Goal: Information Seeking & Learning: Learn about a topic

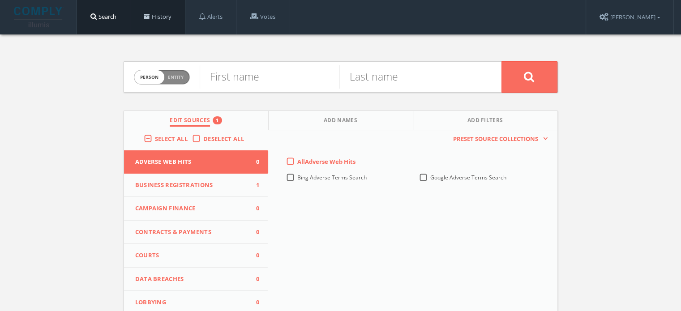
click at [182, 26] on link "History" at bounding box center [157, 17] width 55 height 34
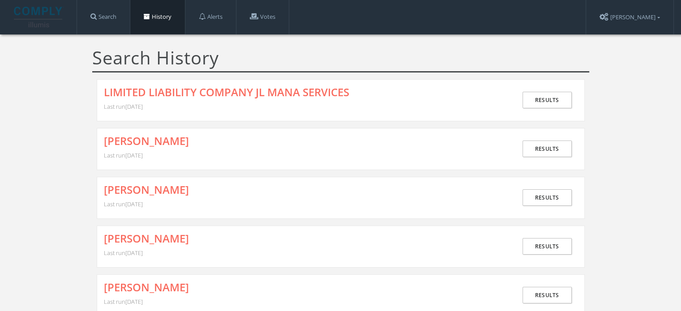
scroll to position [5165, 0]
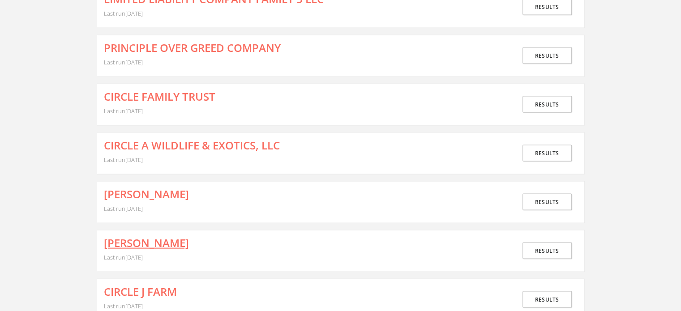
click at [163, 237] on link "[PERSON_NAME]" at bounding box center [146, 243] width 85 height 12
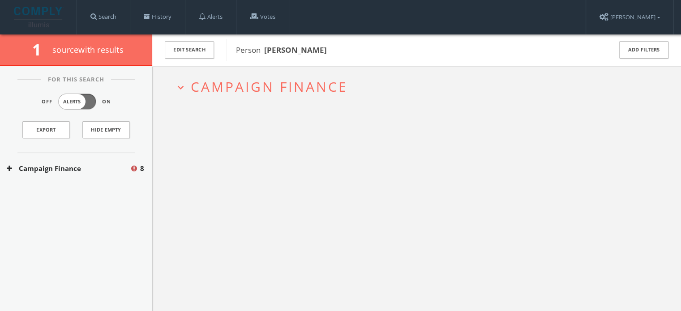
click at [60, 175] on div "Campaign Finance 8" at bounding box center [76, 168] width 152 height 31
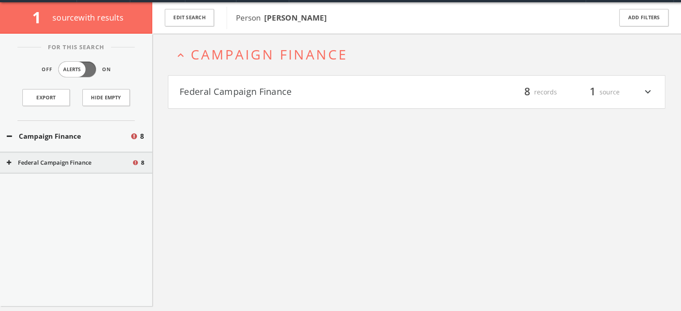
click at [265, 91] on button "Federal Campaign Finance" at bounding box center [297, 92] width 237 height 15
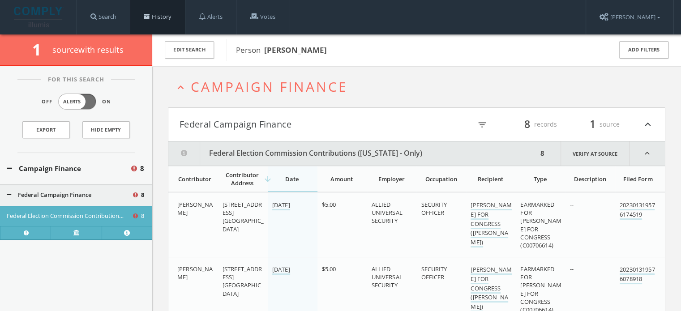
click at [153, 16] on link "History" at bounding box center [157, 17] width 55 height 34
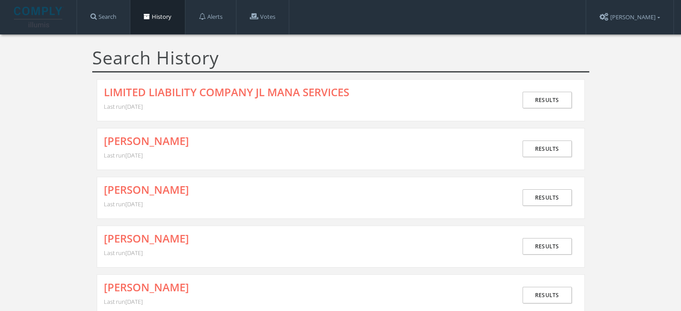
scroll to position [5165, 0]
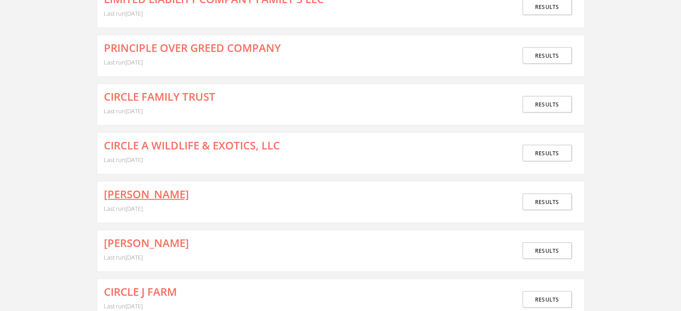
click at [141, 188] on link "[PERSON_NAME]" at bounding box center [146, 194] width 85 height 12
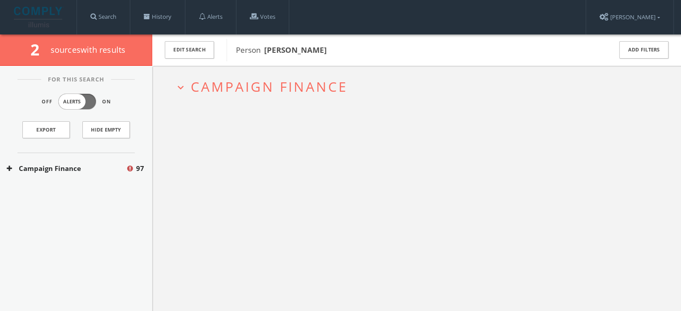
click at [217, 96] on h2 "expand_more Campaign Finance" at bounding box center [416, 87] width 497 height 42
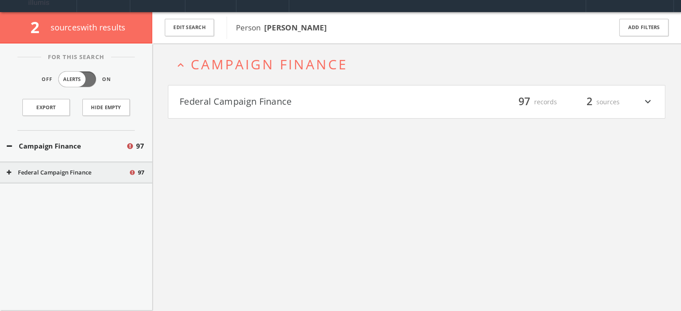
click at [234, 107] on button "Federal Campaign Finance" at bounding box center [297, 101] width 237 height 15
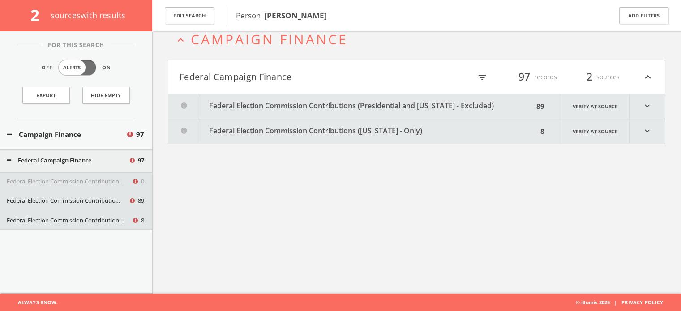
click at [247, 139] on button "Federal Election Commission Contributions ([US_STATE] - Only)" at bounding box center [352, 131] width 369 height 25
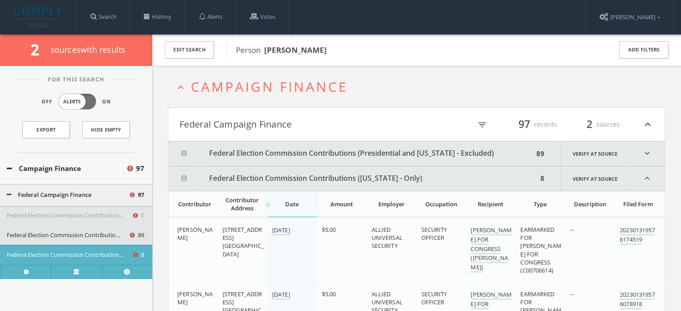
click at [318, 160] on button "Federal Election Commission Contributions (Presidential and [US_STATE] - Exclud…" at bounding box center [350, 153] width 365 height 25
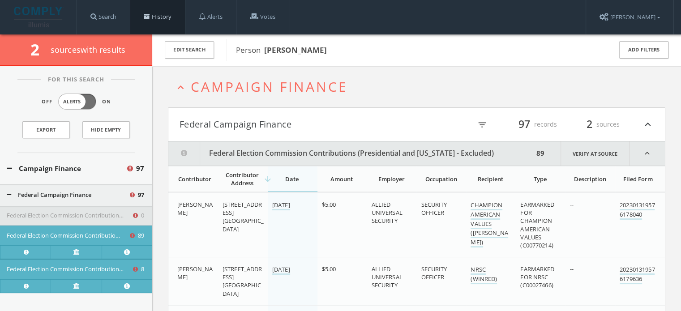
click at [176, 20] on link "History" at bounding box center [157, 17] width 55 height 34
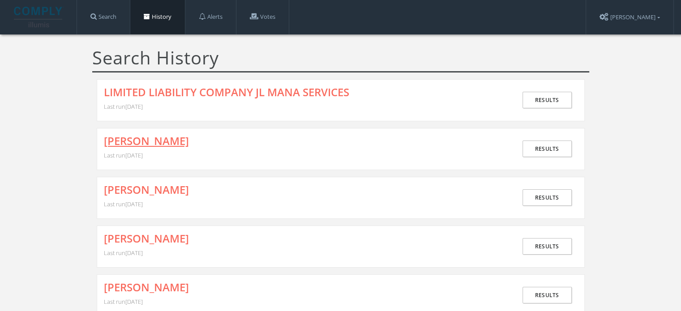
click at [147, 139] on link "[PERSON_NAME]" at bounding box center [146, 141] width 85 height 12
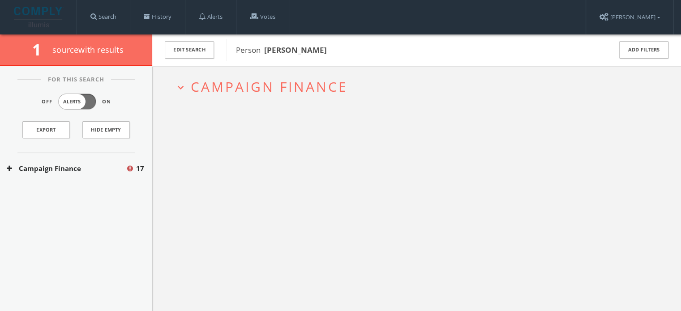
click at [254, 91] on span "Campaign Finance" at bounding box center [269, 86] width 157 height 18
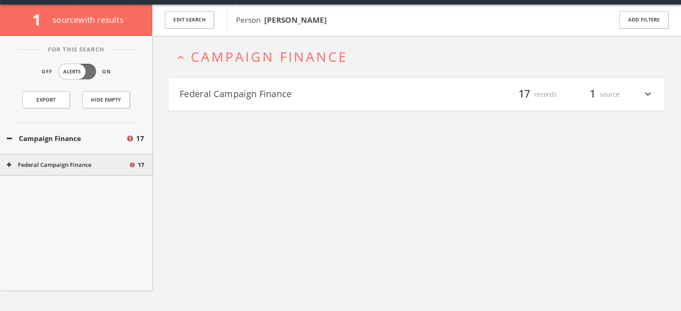
click at [245, 114] on div "expand_less Campaign Finance Federal Campaign Finance filter_list 17 records 1 …" at bounding box center [416, 191] width 528 height 311
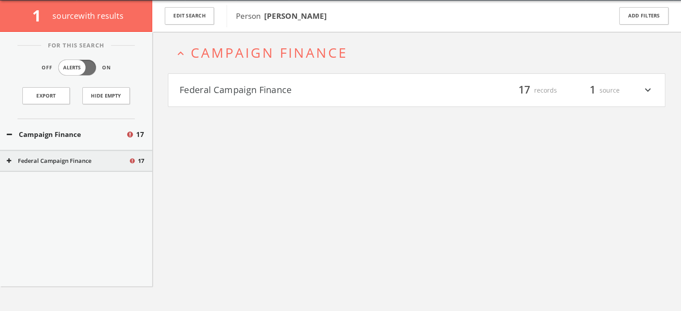
click at [247, 101] on h4 "Federal Campaign Finance filter_list 17 records 1 source expand_more" at bounding box center [416, 90] width 496 height 33
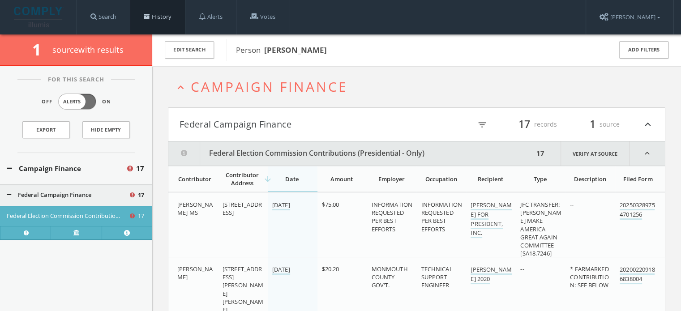
click at [163, 17] on link "History" at bounding box center [157, 17] width 55 height 34
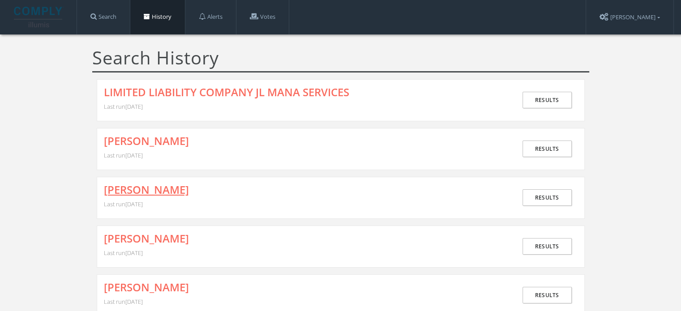
click at [129, 185] on link "[PERSON_NAME]" at bounding box center [146, 190] width 85 height 12
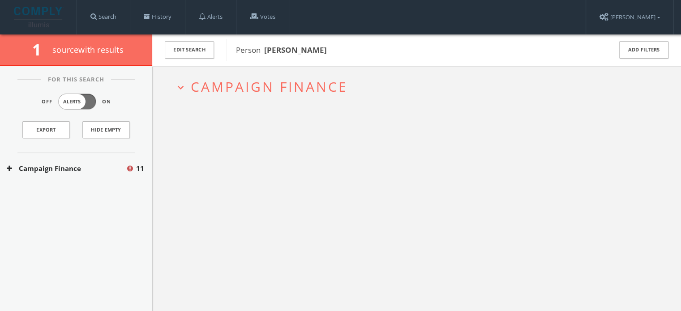
click at [87, 173] on button "Campaign Finance" at bounding box center [66, 168] width 119 height 10
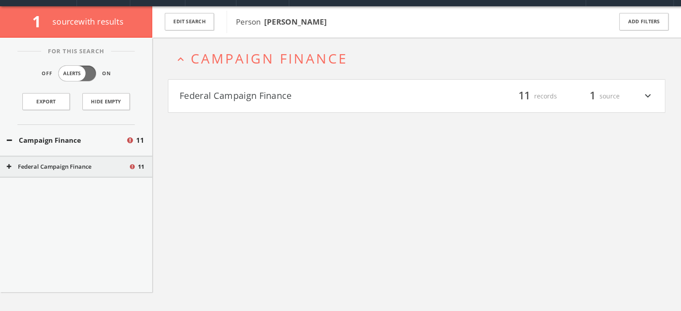
click at [247, 76] on h2 "expand_less Campaign Finance" at bounding box center [416, 59] width 497 height 42
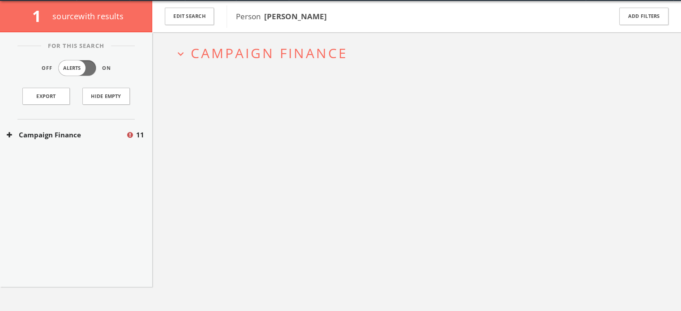
scroll to position [34, 0]
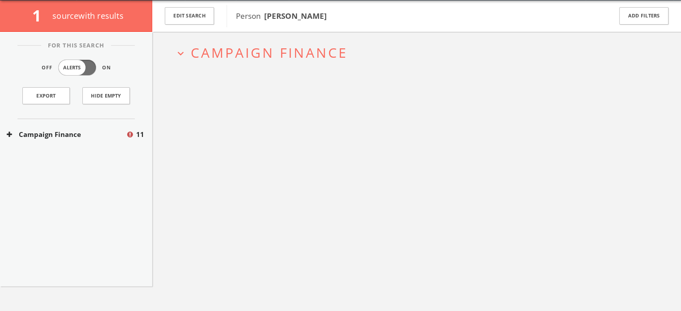
click at [247, 60] on span "Campaign Finance" at bounding box center [269, 52] width 157 height 18
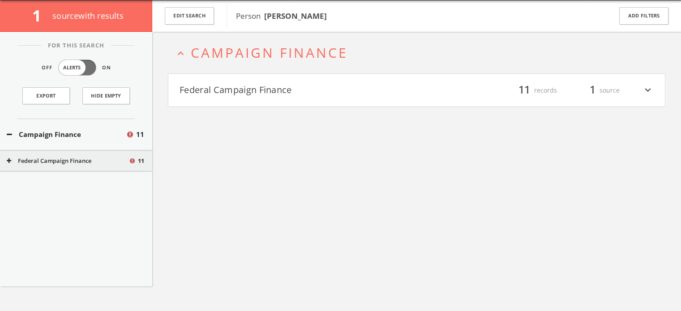
click at [252, 87] on button "Federal Campaign Finance" at bounding box center [297, 90] width 237 height 15
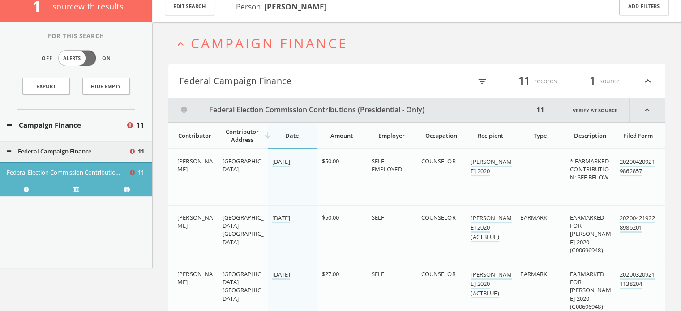
scroll to position [0, 0]
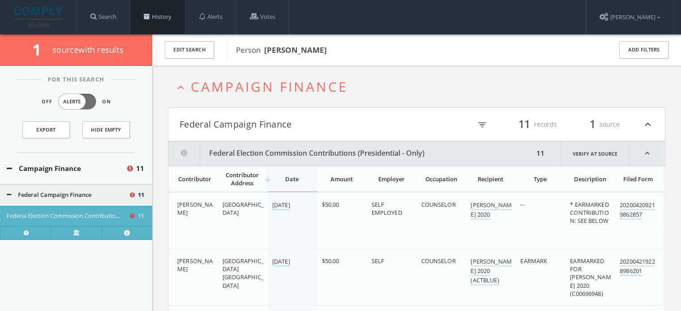
click at [162, 17] on link "History" at bounding box center [157, 17] width 55 height 34
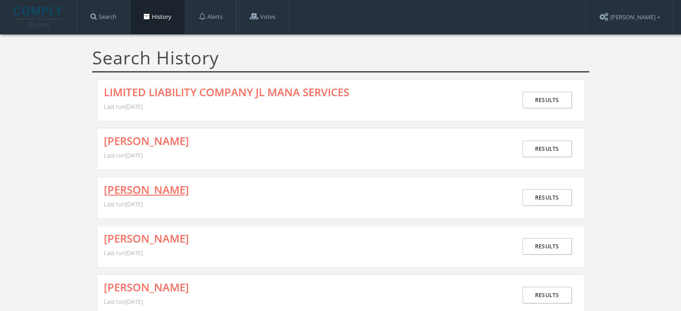
scroll to position [134, 0]
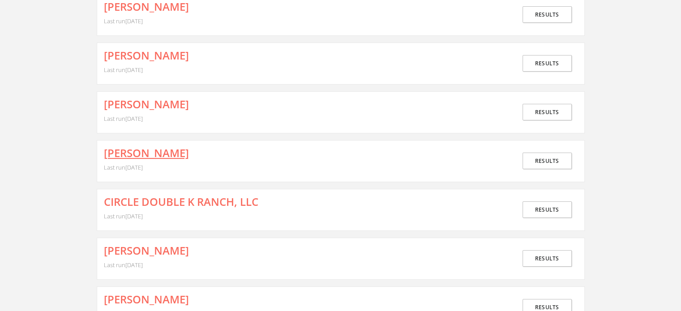
click at [132, 148] on link "[PERSON_NAME]" at bounding box center [146, 153] width 85 height 12
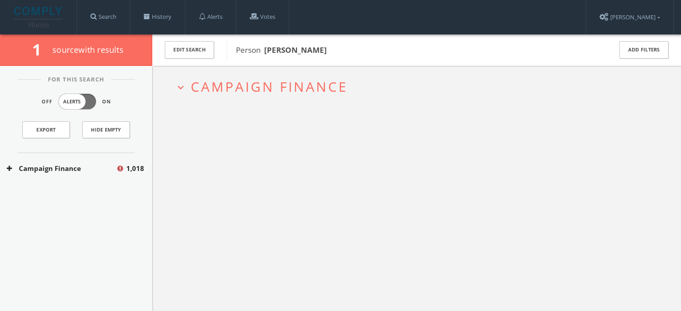
click at [274, 78] on span "Campaign Finance" at bounding box center [269, 86] width 157 height 18
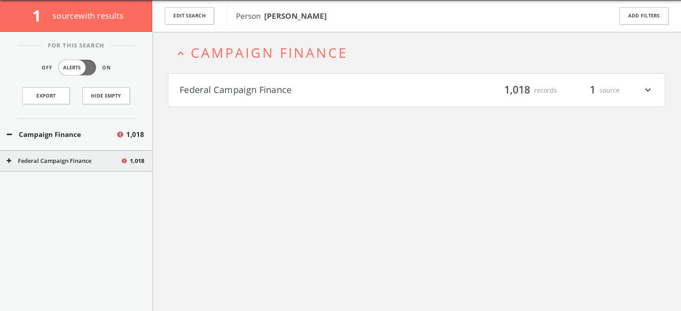
click at [293, 99] on h4 "Federal Campaign Finance filter_list 1,018 records 1 source expand_more" at bounding box center [416, 90] width 496 height 33
